Goal: Task Accomplishment & Management: Use online tool/utility

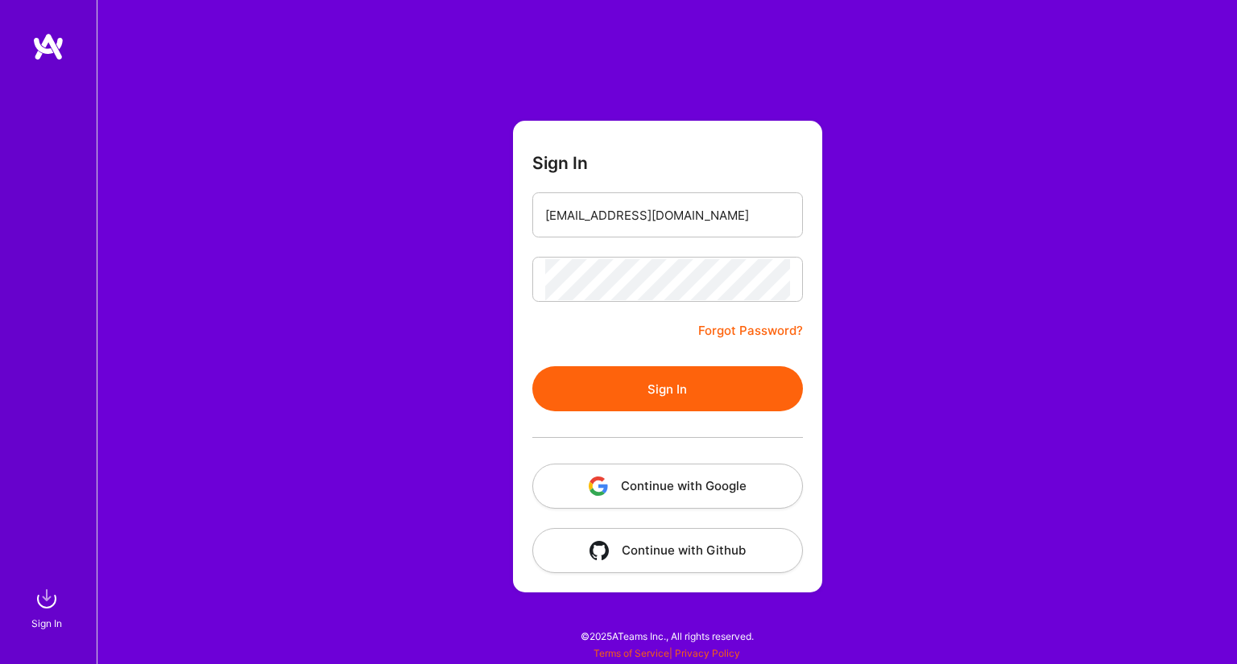
click at [655, 407] on button "Sign In" at bounding box center [667, 388] width 270 height 45
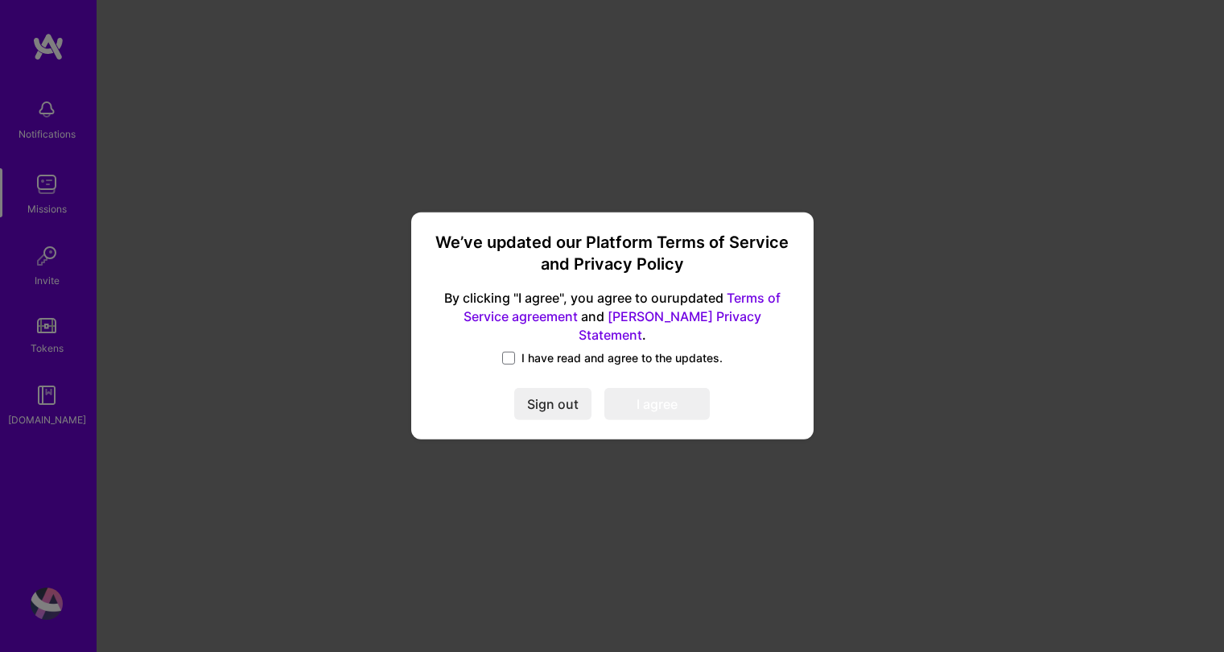
click at [518, 341] on div "We’ve updated our Platform Terms of Service and Privacy Policy By clicking "I a…" at bounding box center [613, 326] width 390 height 214
click at [514, 352] on span at bounding box center [508, 358] width 13 height 13
click at [0, 0] on input "I have read and agree to the updates." at bounding box center [0, 0] width 0 height 0
click at [662, 402] on button "I agree" at bounding box center [657, 405] width 105 height 32
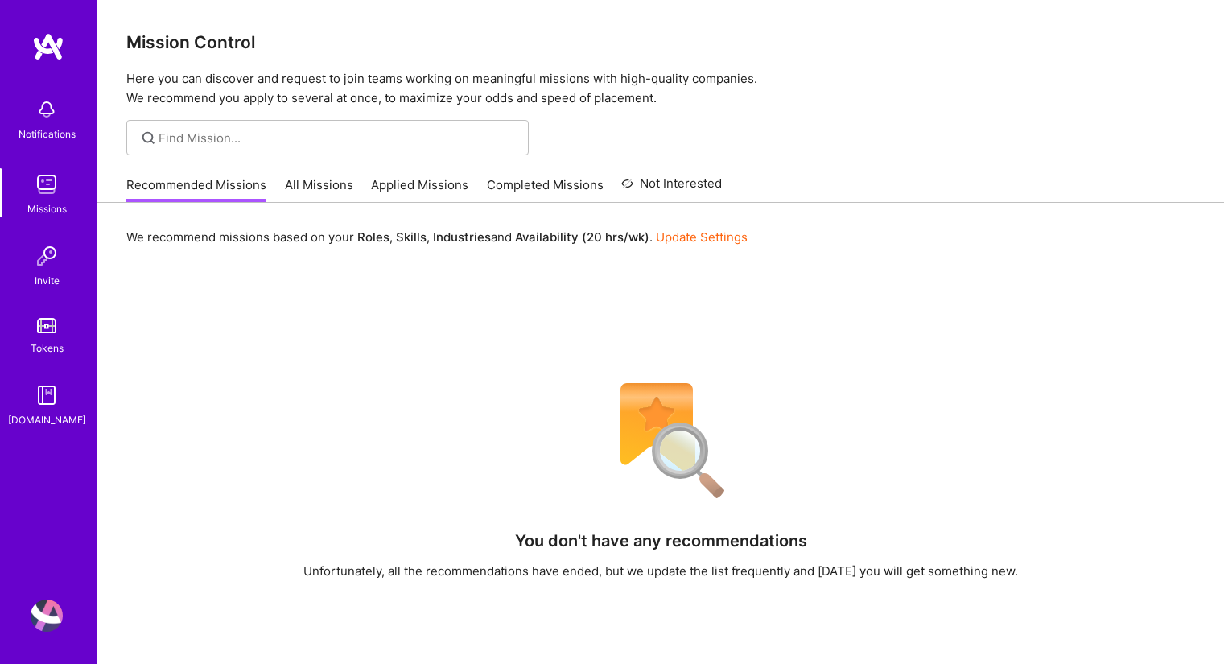
click at [37, 42] on img at bounding box center [48, 46] width 32 height 29
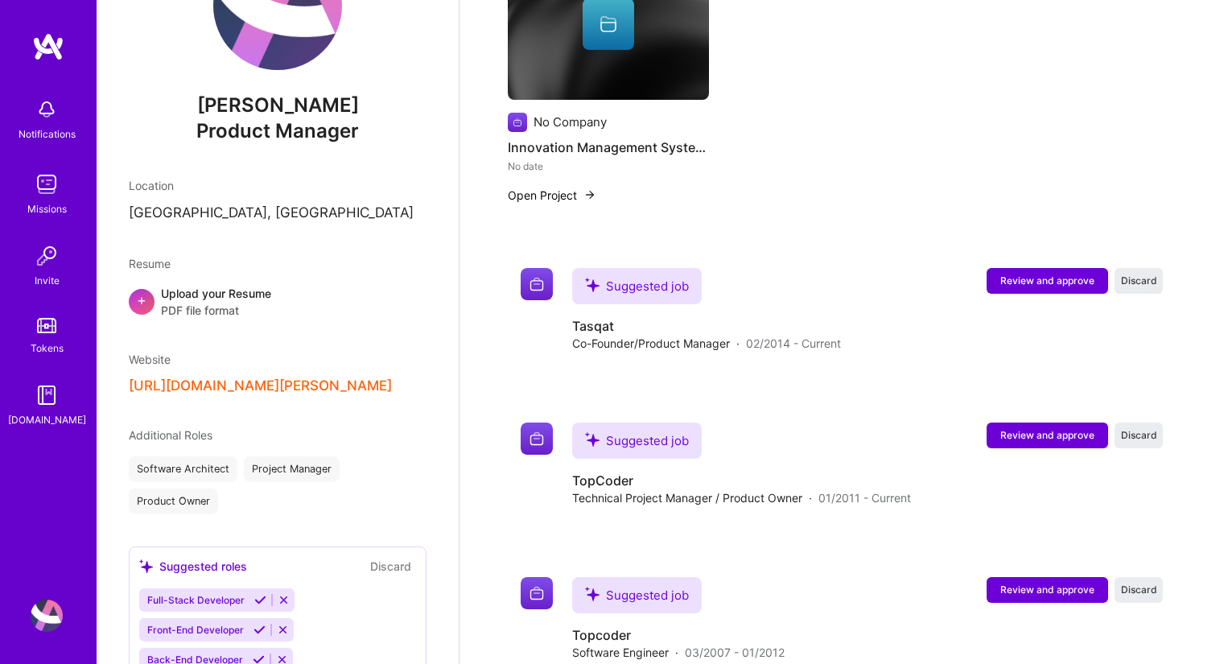
scroll to position [941, 0]
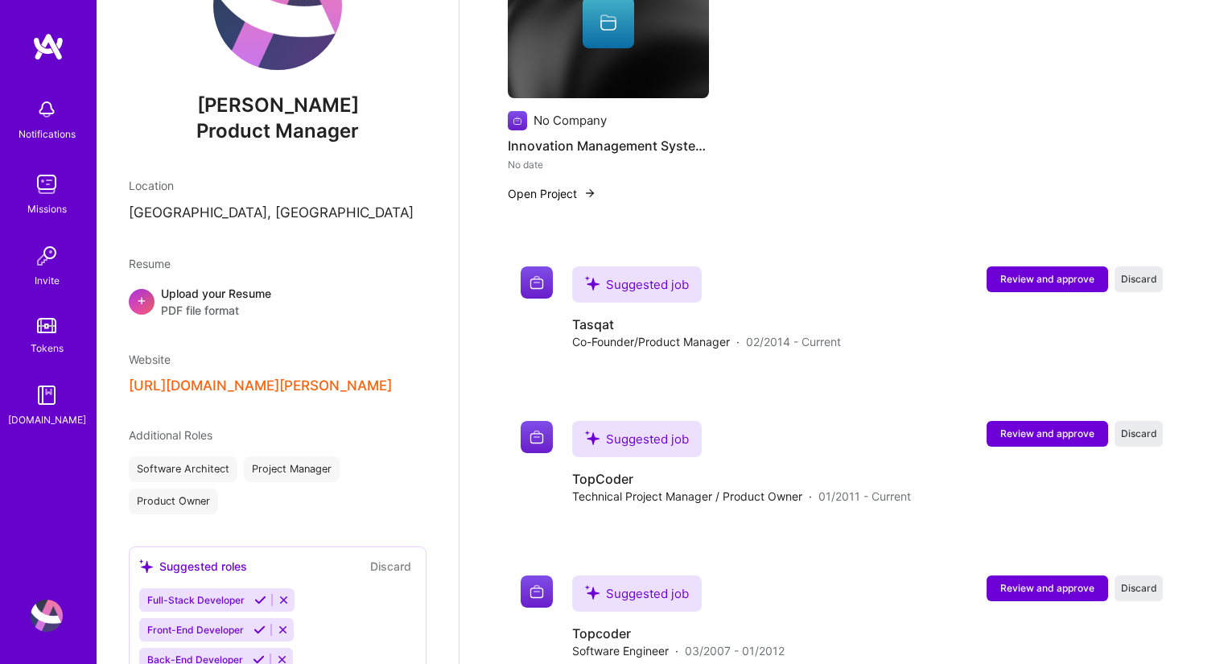
click at [49, 189] on img at bounding box center [47, 184] width 32 height 32
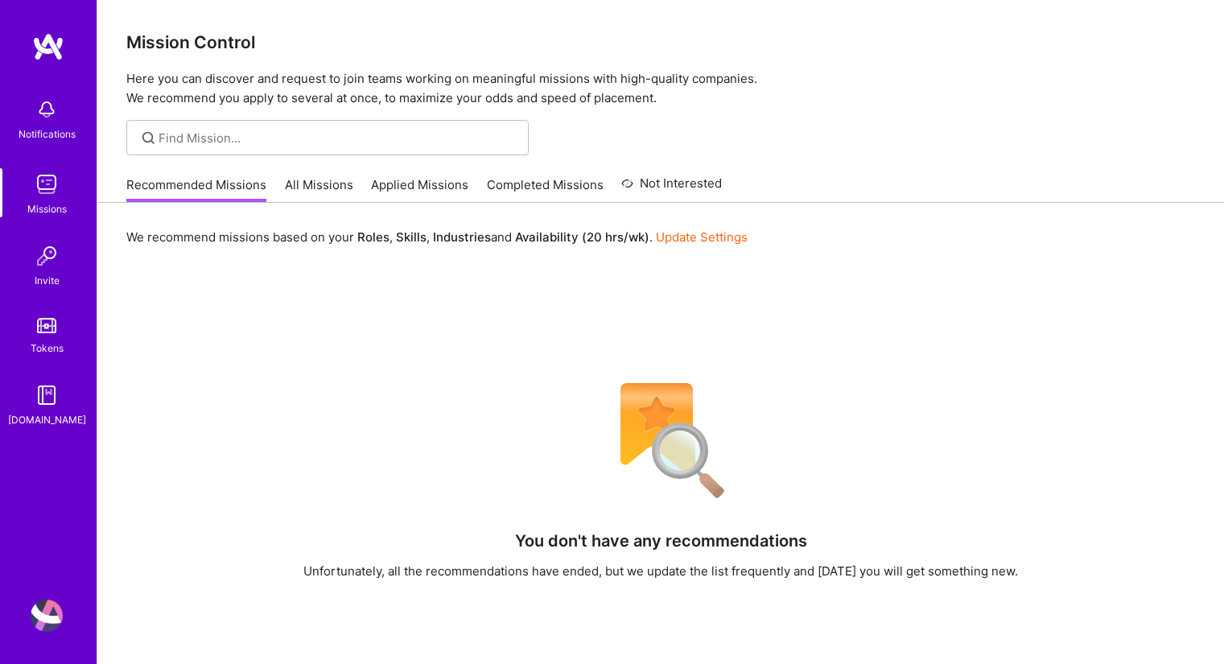
click at [304, 185] on link "All Missions" at bounding box center [319, 189] width 68 height 27
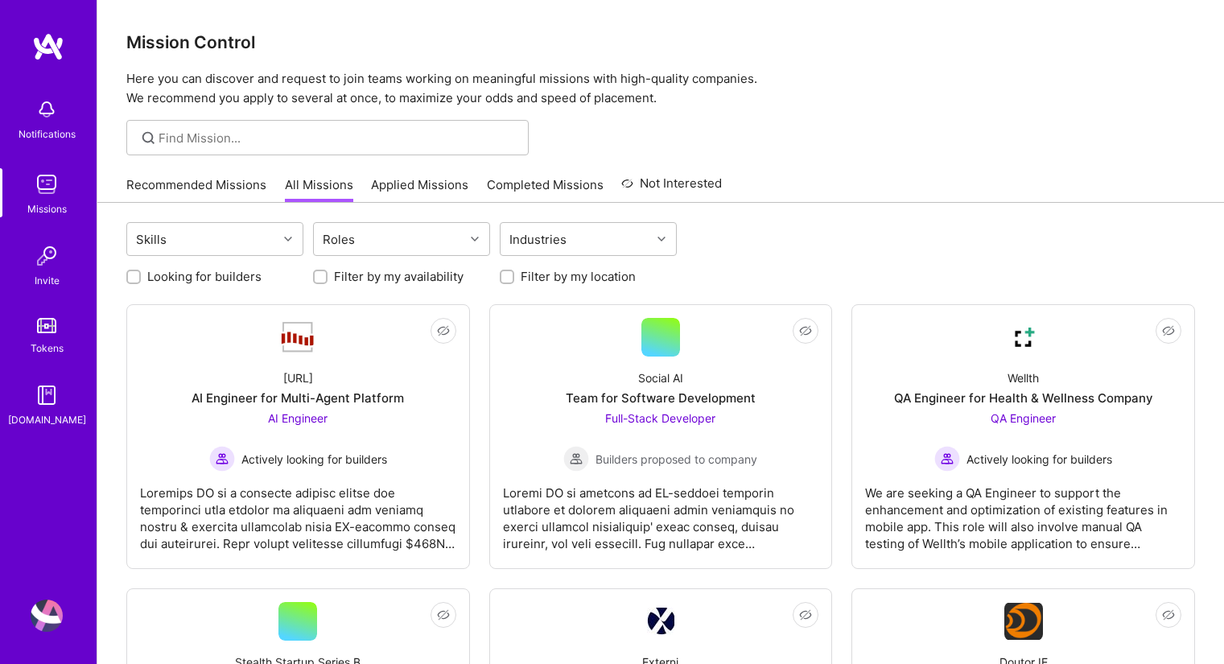
click at [394, 192] on link "Applied Missions" at bounding box center [419, 189] width 97 height 27
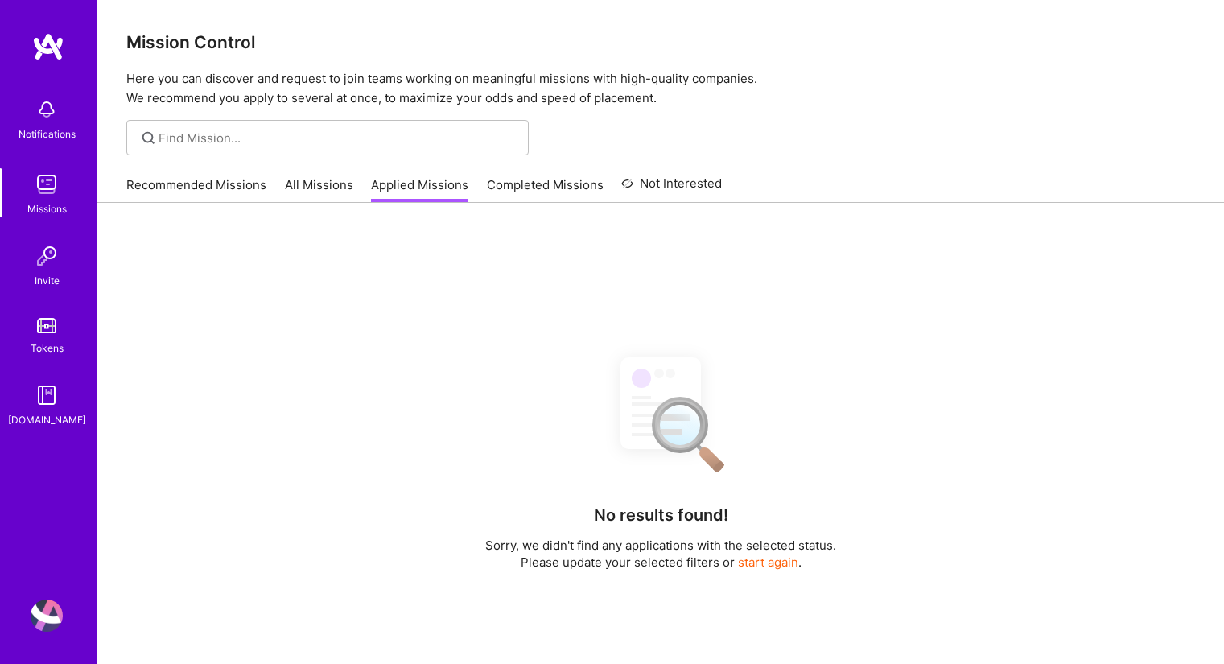
click at [332, 188] on link "All Missions" at bounding box center [319, 189] width 68 height 27
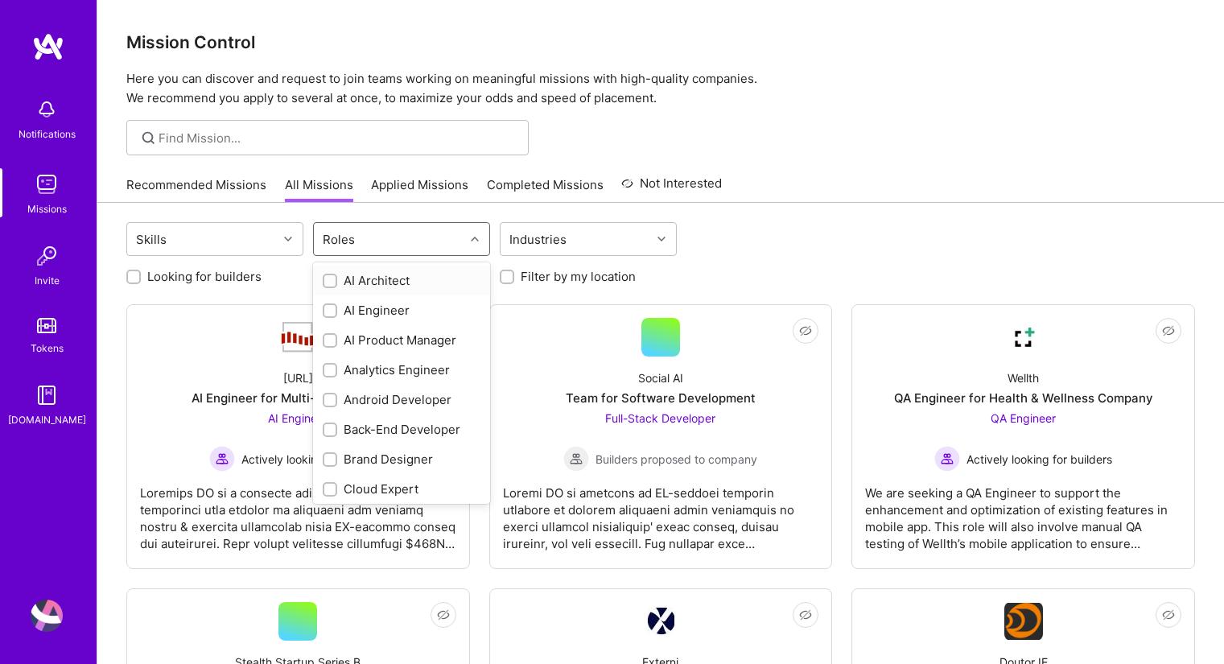
click at [336, 246] on div "Roles" at bounding box center [339, 239] width 40 height 23
click at [423, 344] on div "AI Product Manager" at bounding box center [402, 340] width 158 height 17
checkbox input "true"
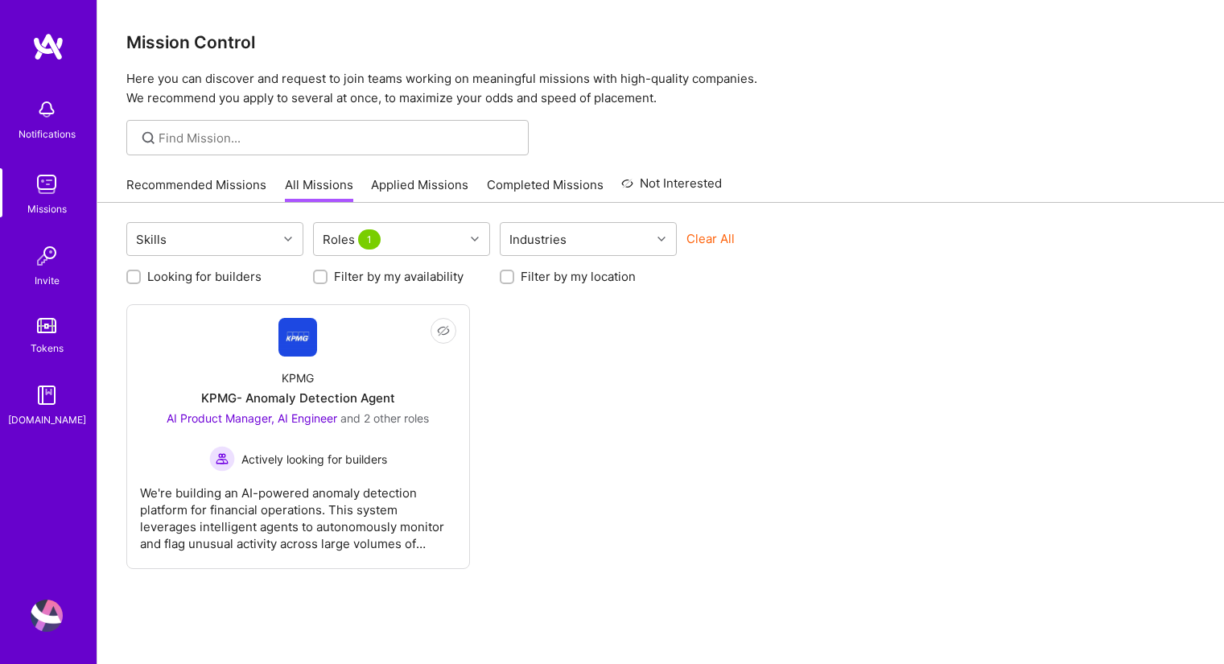
click at [638, 320] on div "Not Interested KPMG KPMG- Anomaly Detection Agent AI Product Manager, AI Engine…" at bounding box center [660, 436] width 1069 height 265
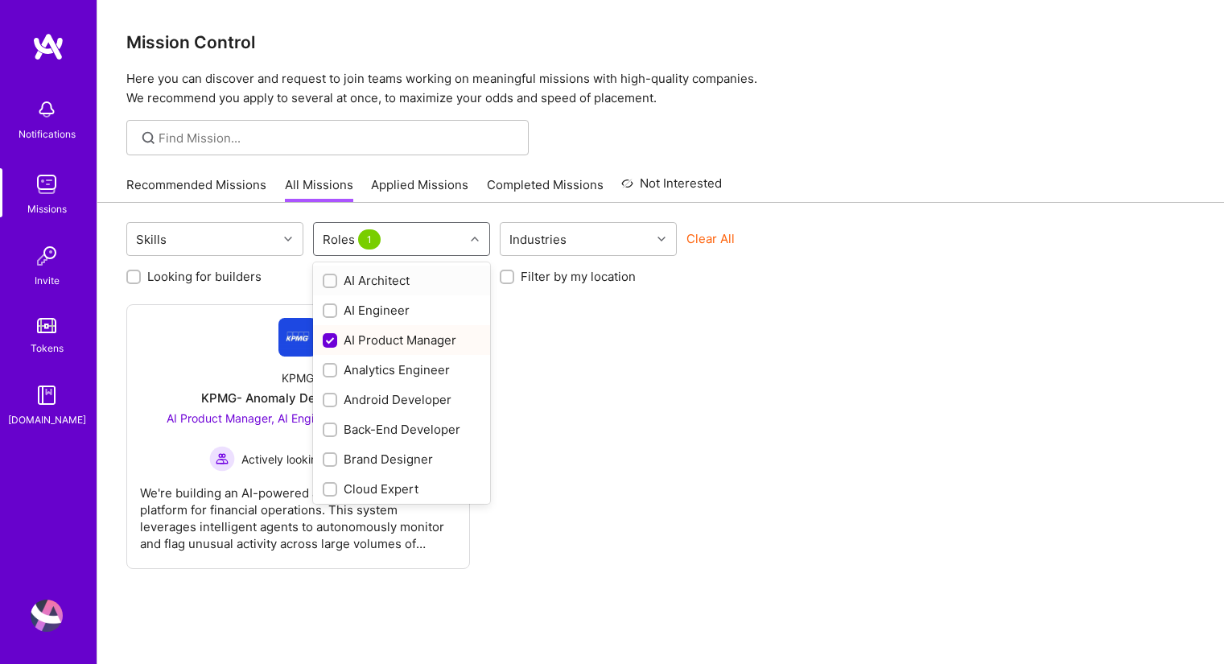
click at [398, 233] on div "Roles 1" at bounding box center [389, 239] width 151 height 32
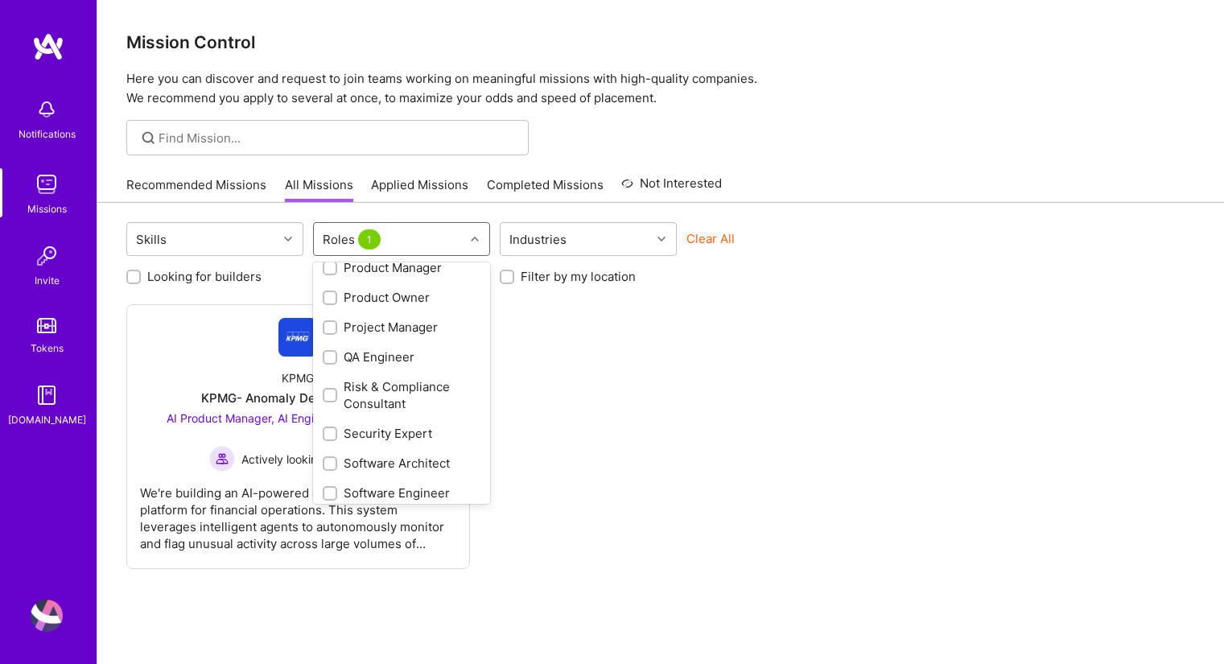
scroll to position [684, 0]
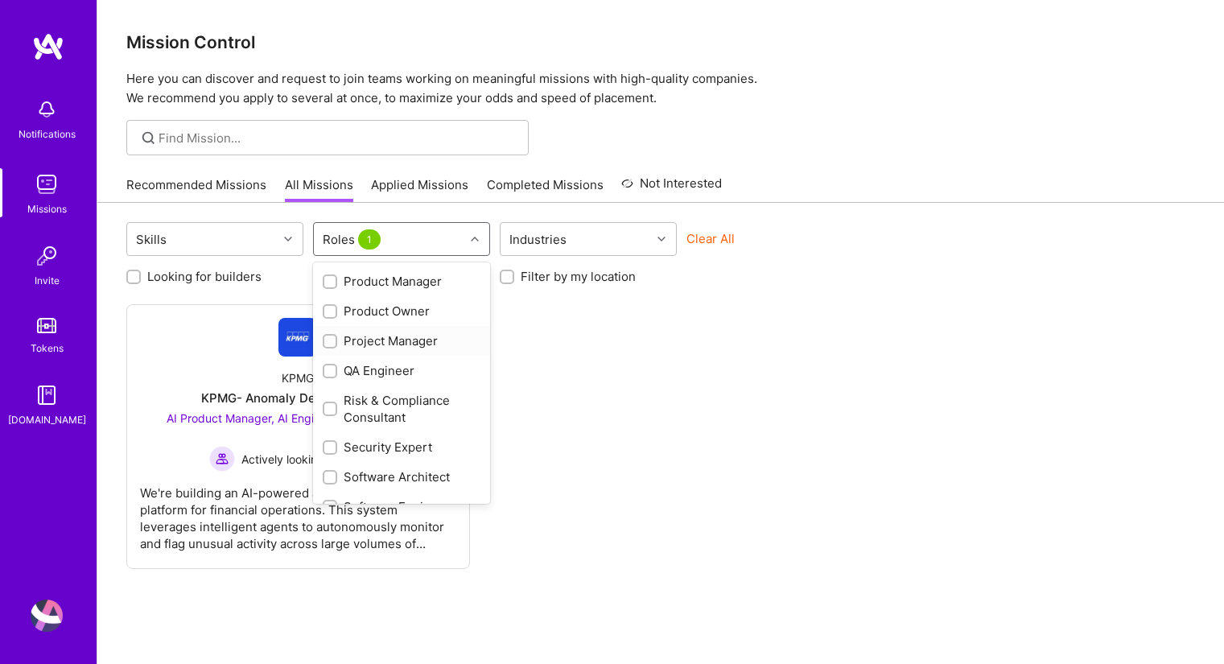
click at [384, 345] on div "Project Manager" at bounding box center [402, 340] width 158 height 17
checkbox input "true"
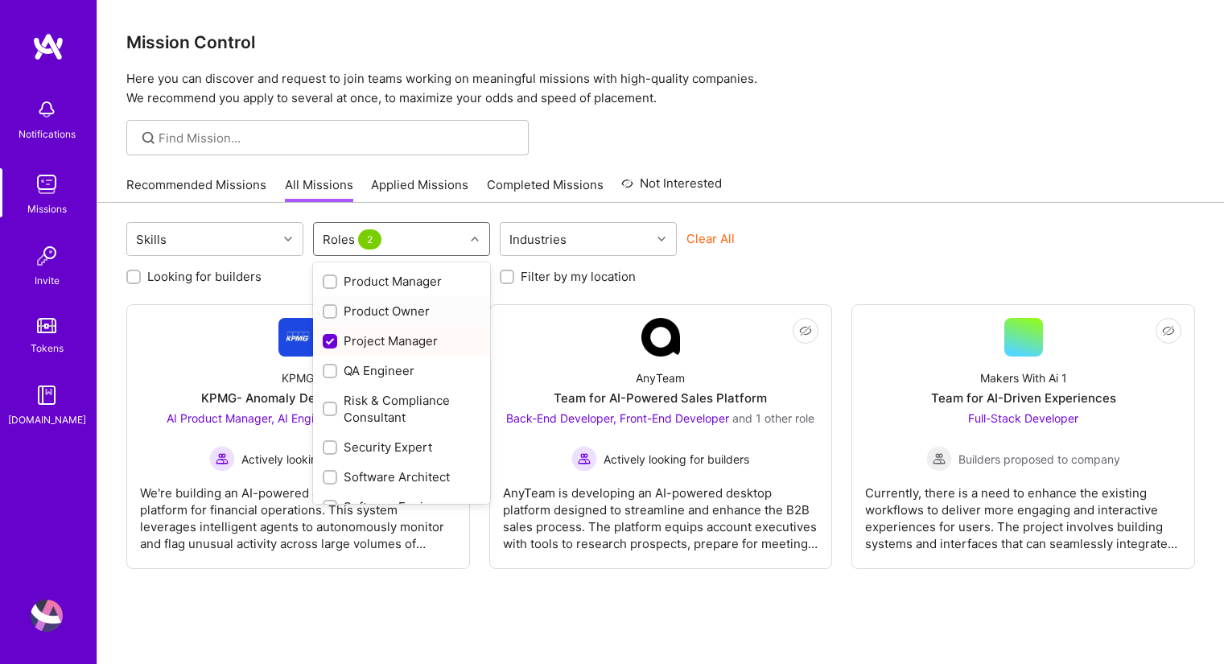
click at [375, 320] on div "Product Owner" at bounding box center [401, 311] width 177 height 30
checkbox input "true"
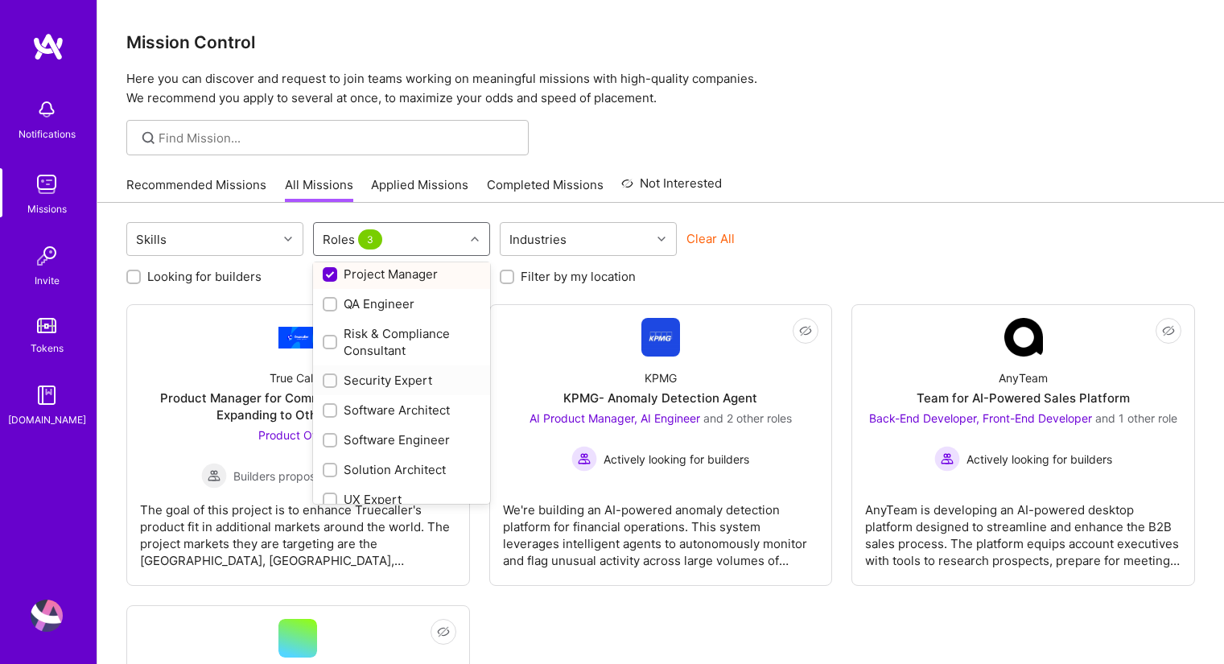
scroll to position [765, 0]
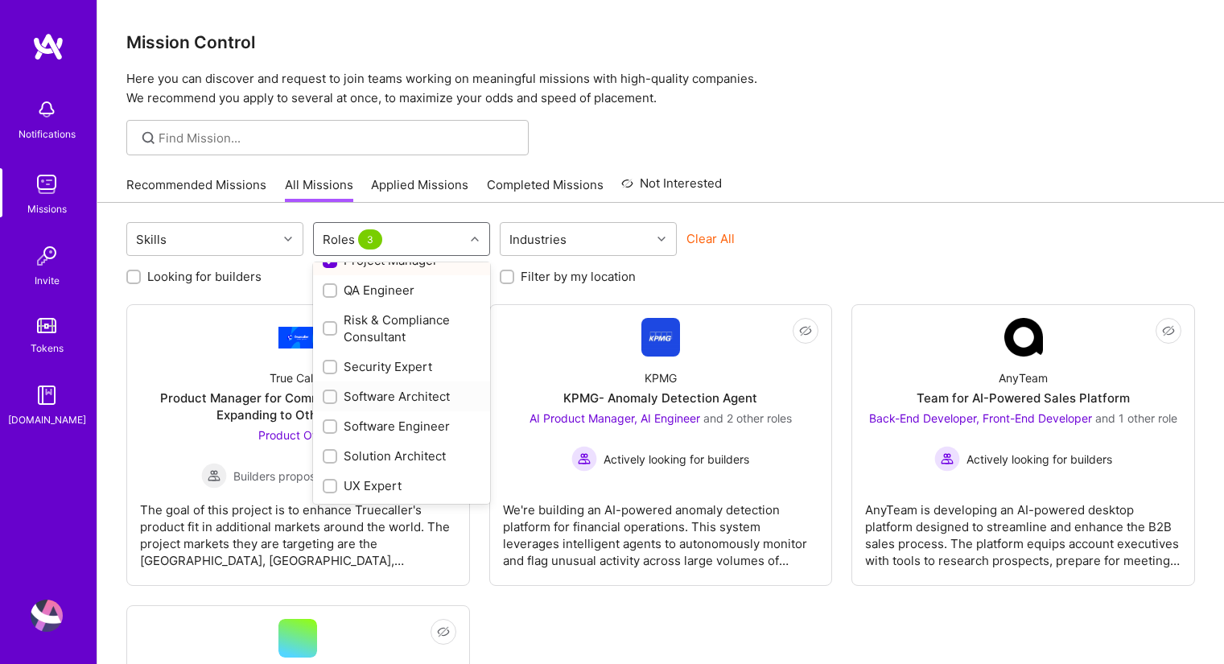
click at [388, 405] on div "Software Architect" at bounding box center [402, 396] width 158 height 17
checkbox input "true"
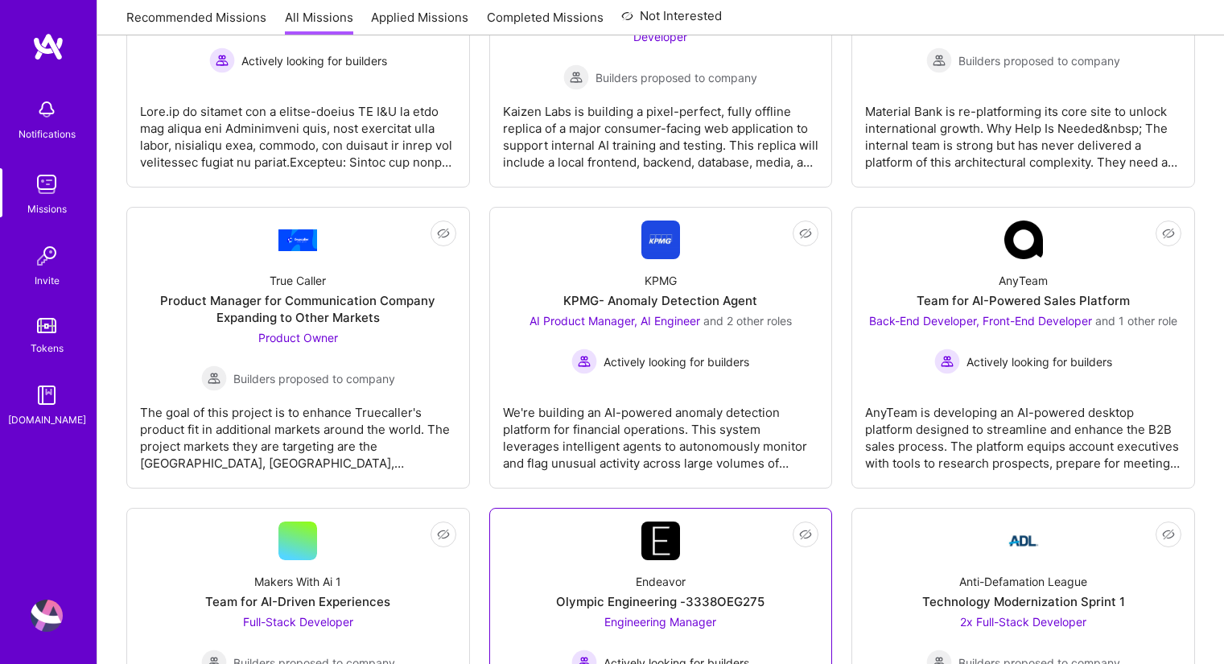
scroll to position [0, 0]
